Goal: Information Seeking & Learning: Learn about a topic

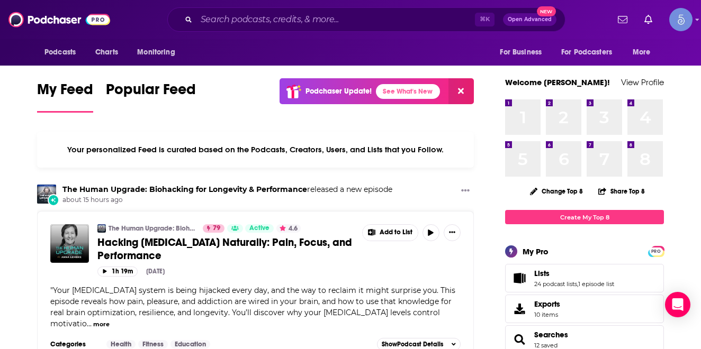
click at [380, 11] on div "⌘ K Open Advanced New" at bounding box center [366, 19] width 398 height 24
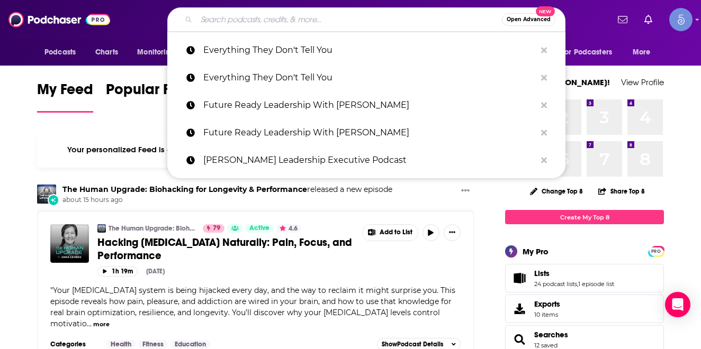
click at [376, 16] on input "Search podcasts, credits, & more..." at bounding box center [348, 19] width 305 height 17
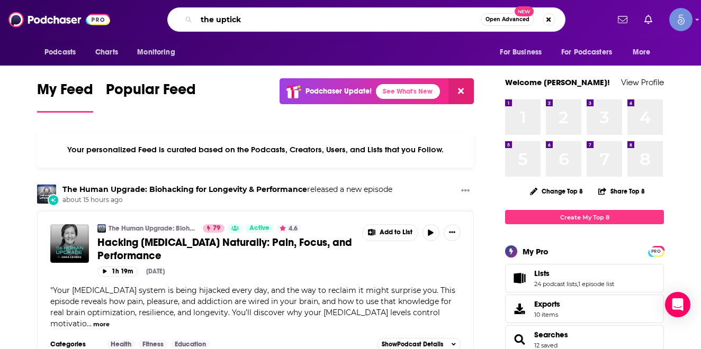
type input "the uptick"
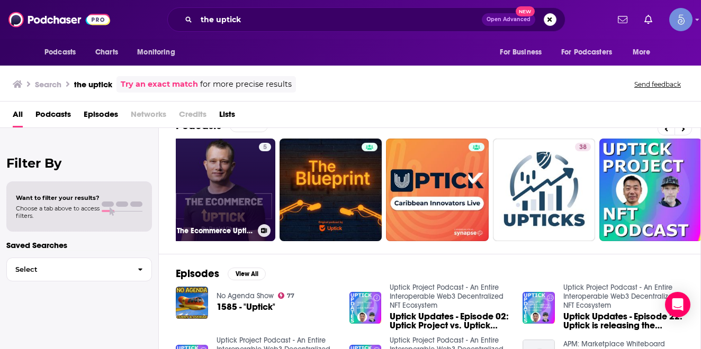
scroll to position [0, 9]
click at [261, 169] on div "5" at bounding box center [264, 183] width 12 height 81
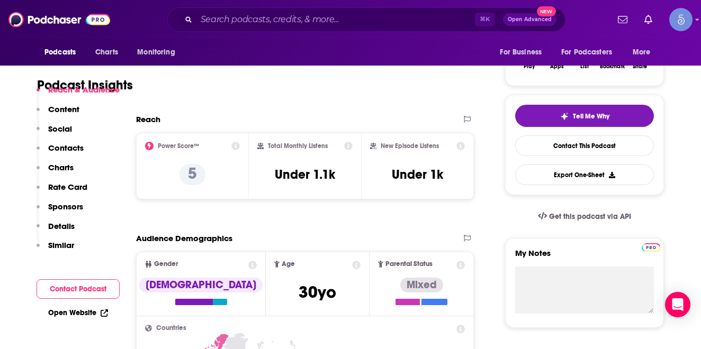
scroll to position [230, 0]
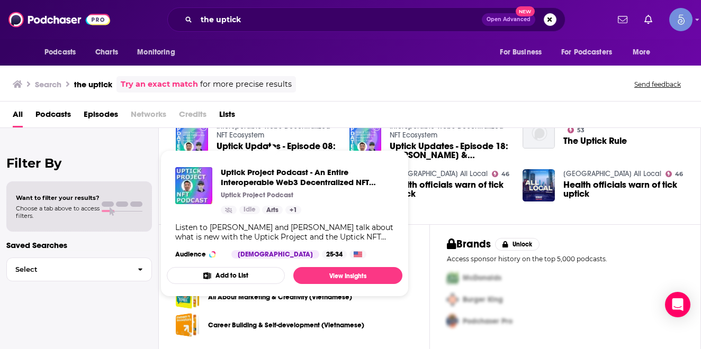
scroll to position [245, 0]
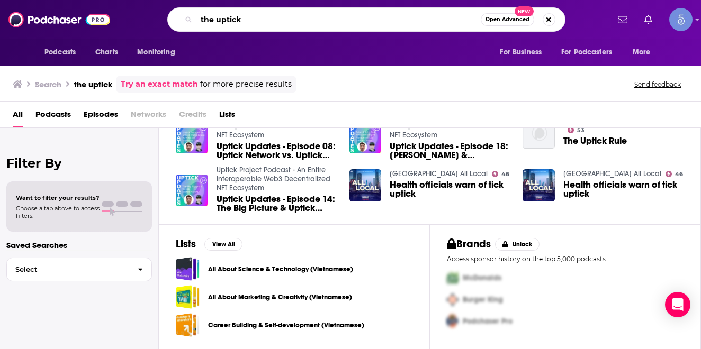
drag, startPoint x: 256, startPoint y: 19, endPoint x: 146, endPoint y: 19, distance: 110.1
click at [146, 19] on div "the uptick Open Advanced New" at bounding box center [366, 19] width 484 height 24
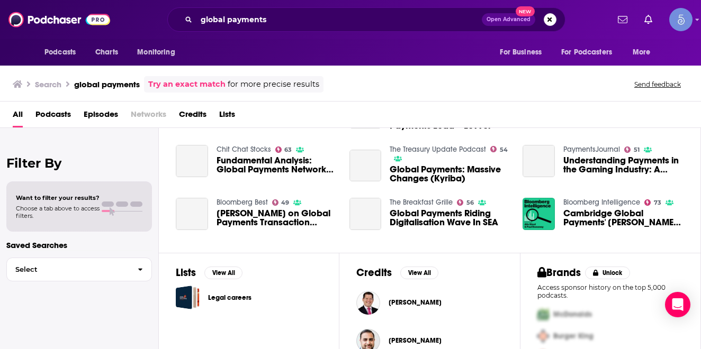
scroll to position [217, 0]
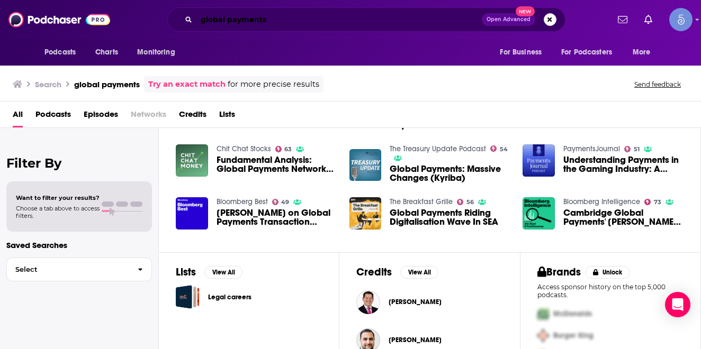
click at [280, 14] on input "global payments" at bounding box center [338, 19] width 285 height 17
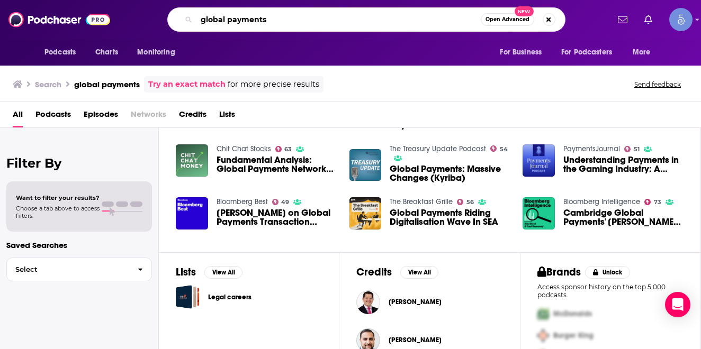
click at [279, 19] on input "global payments" at bounding box center [338, 19] width 284 height 17
type input "global payments the uptick"
